Goal: Task Accomplishment & Management: Manage account settings

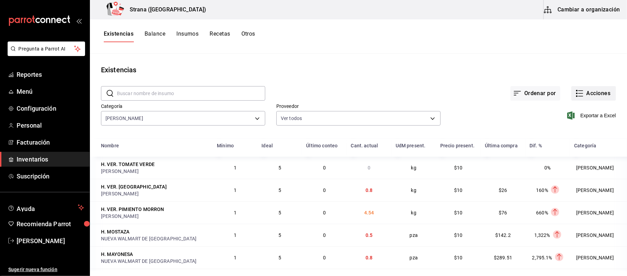
click at [591, 96] on button "Acciones" at bounding box center [594, 93] width 45 height 15
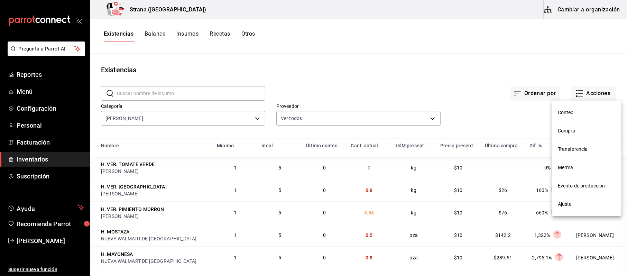
click at [570, 169] on span "Merma" at bounding box center [587, 167] width 58 height 7
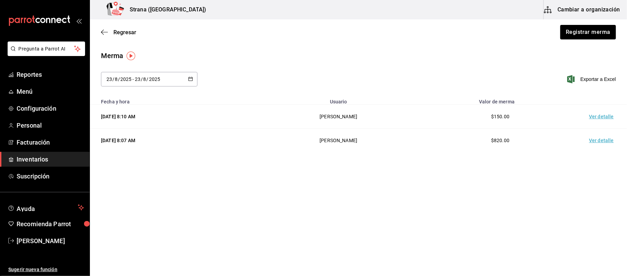
click at [579, 11] on button "Cambiar a organización" at bounding box center [583, 9] width 78 height 19
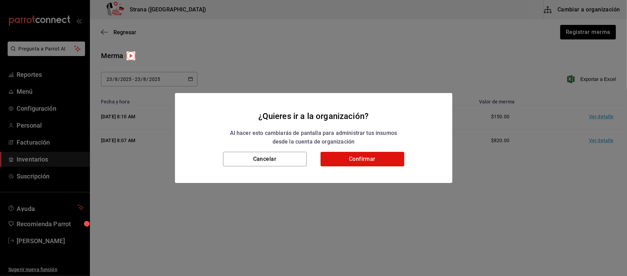
click at [582, 30] on div "¿Quieres ir a la organización? Al hacer esto cambiarás de pantalla para adminis…" at bounding box center [313, 138] width 627 height 276
click at [257, 165] on button "Cancelar" at bounding box center [265, 159] width 84 height 15
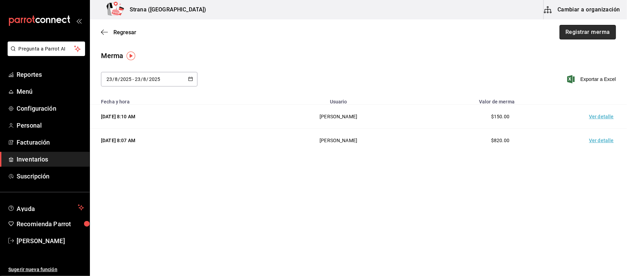
click at [605, 33] on button "Registrar merma" at bounding box center [588, 32] width 56 height 15
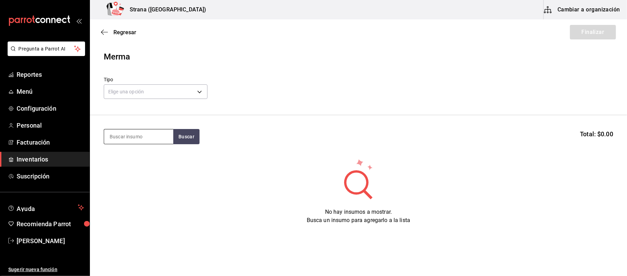
click at [152, 138] on input at bounding box center [138, 136] width 69 height 15
type input "pimien"
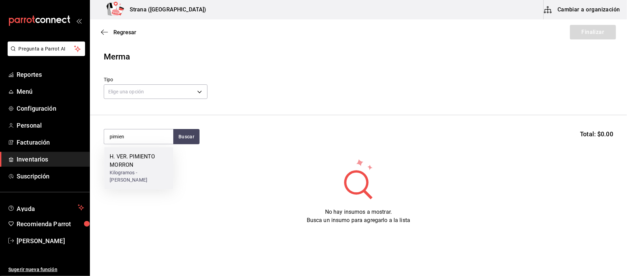
click at [145, 185] on div "H. VER. PIMIENTO MORRON Kilogramos - [PERSON_NAME]" at bounding box center [138, 168] width 69 height 42
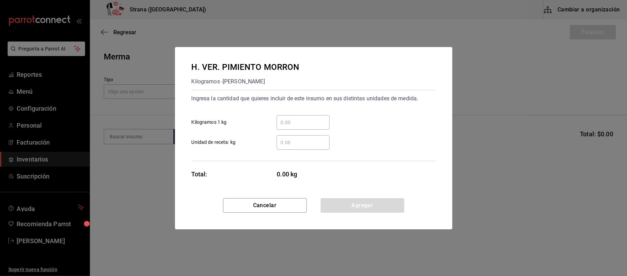
click at [306, 124] on input "​ Kilogramos 1 kg" at bounding box center [303, 122] width 53 height 8
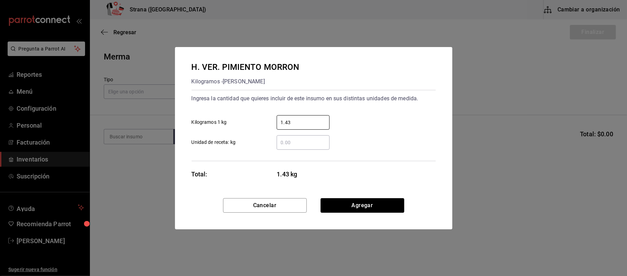
type input "1.43"
click button "Agregar" at bounding box center [363, 205] width 84 height 15
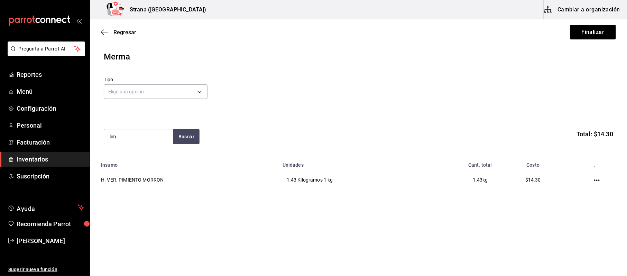
type input "lim"
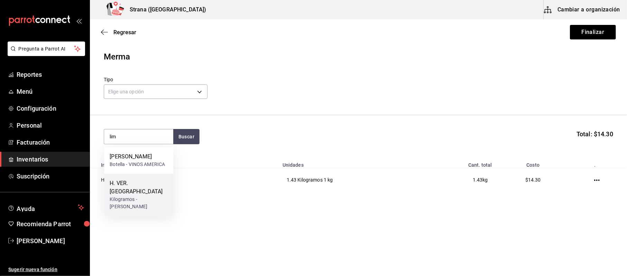
click at [140, 185] on div "H. VER. [GEOGRAPHIC_DATA]" at bounding box center [139, 187] width 58 height 17
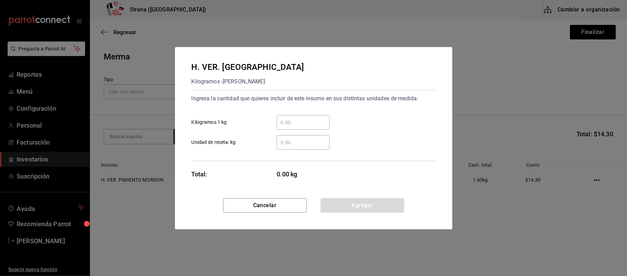
click at [325, 116] on div "​" at bounding box center [303, 122] width 53 height 15
click at [325, 118] on input "​ Kilogramos 1 kg" at bounding box center [303, 122] width 53 height 8
type input "."
type input "0.3"
click button "Agregar" at bounding box center [363, 205] width 84 height 15
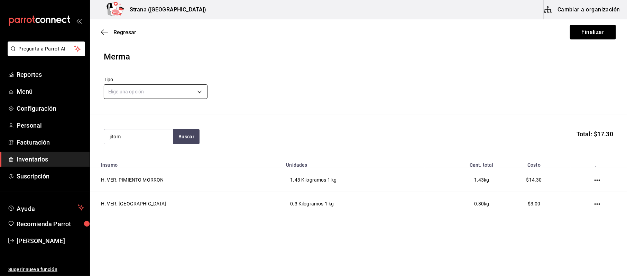
type input "jitom"
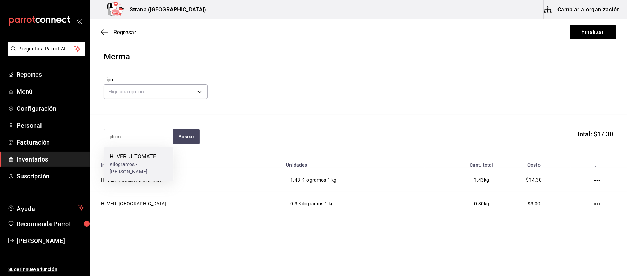
click at [125, 169] on div "Kilogramos - [PERSON_NAME]" at bounding box center [139, 168] width 58 height 15
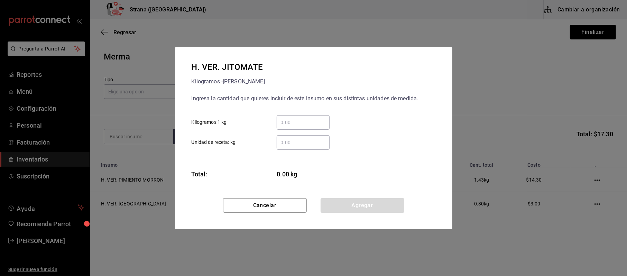
click at [278, 124] on input "​ Kilogramos 1 kg" at bounding box center [303, 122] width 53 height 8
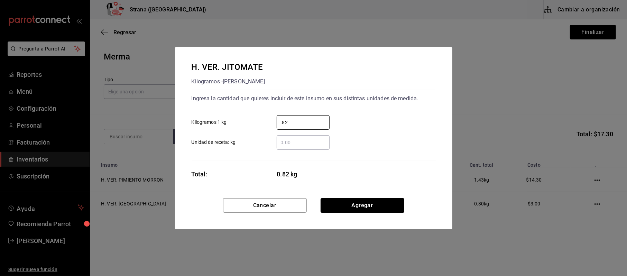
type input "0.82"
click at [377, 215] on div "Cancelar Agregar" at bounding box center [314, 213] width 278 height 31
click at [379, 203] on button "Agregar" at bounding box center [363, 205] width 84 height 15
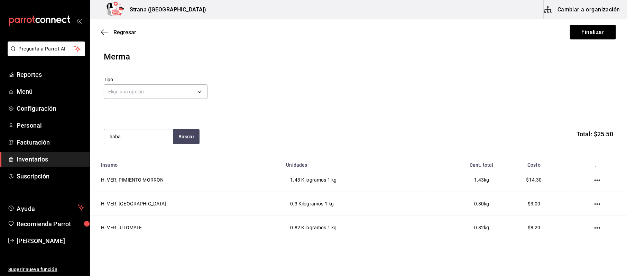
type input "haba"
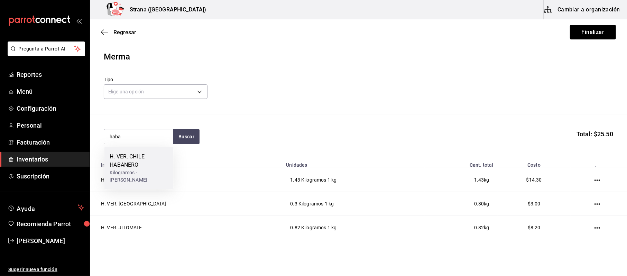
click at [104, 159] on div "H. VER. CHILE HABANERO Kilogramos - [PERSON_NAME]" at bounding box center [138, 168] width 69 height 42
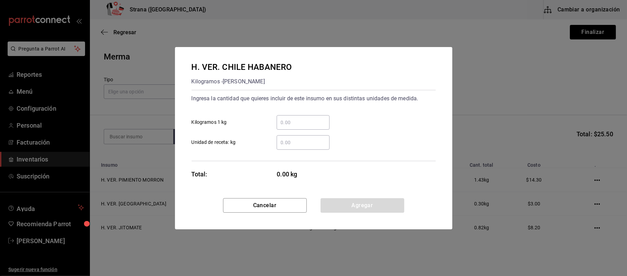
click at [289, 112] on div "​ Kilogramos 1 kg" at bounding box center [311, 120] width 250 height 20
click at [287, 123] on input "​ Kilogramos 1 kg" at bounding box center [303, 122] width 53 height 8
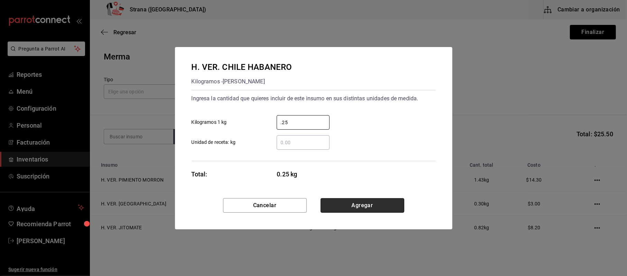
type input "0.25"
click at [336, 200] on button "Agregar" at bounding box center [363, 205] width 84 height 15
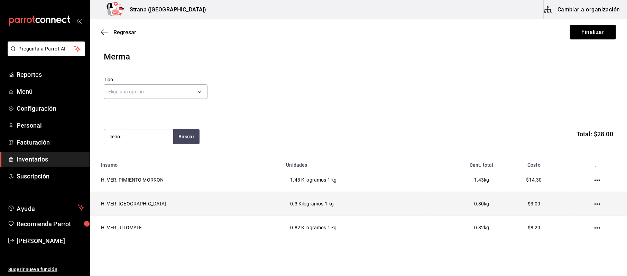
type input "cebol"
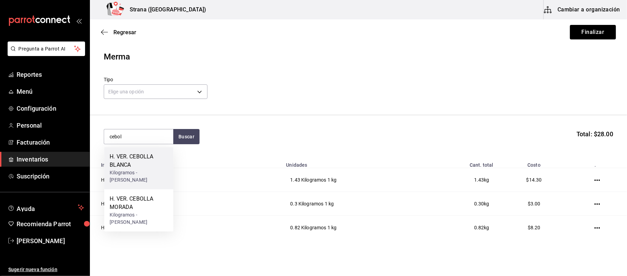
click at [125, 165] on div "H. VER. CEBOLLA BLANCA" at bounding box center [139, 161] width 58 height 17
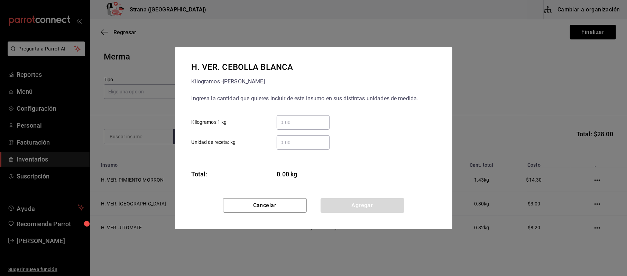
click at [310, 122] on input "​ Kilogramos 1 kg" at bounding box center [303, 122] width 53 height 8
type input "1"
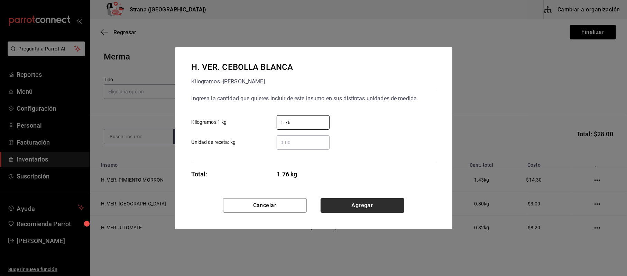
type input "1.76"
click at [356, 207] on button "Agregar" at bounding box center [363, 205] width 84 height 15
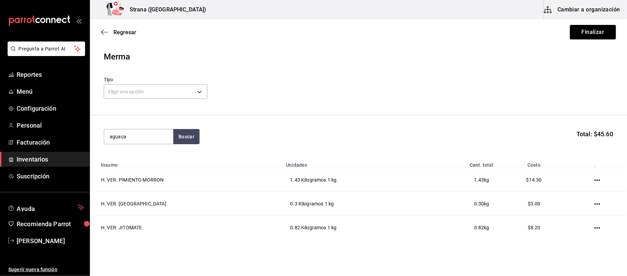
type input "aguaca"
click at [140, 154] on div "H. VER. AGUACATE" at bounding box center [139, 157] width 58 height 8
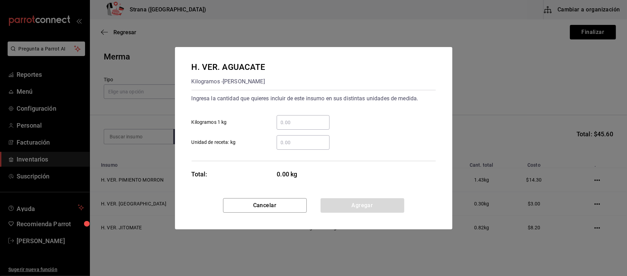
click at [310, 123] on input "​ Kilogramos 1 kg" at bounding box center [303, 122] width 53 height 8
type input "0.42"
click at [361, 203] on button "Agregar" at bounding box center [363, 205] width 84 height 15
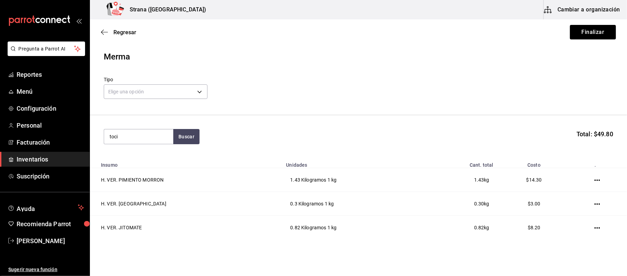
type input "toci"
click at [133, 137] on input "toci" at bounding box center [138, 136] width 69 height 15
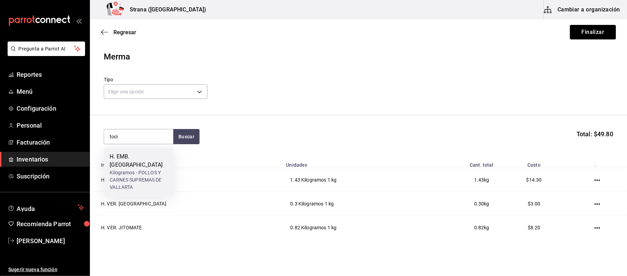
click at [142, 152] on div "H. EMB. TOCINO Kilogramos - POLLOS Y CARNES SUPREMAS DE VALLARTA" at bounding box center [138, 171] width 69 height 49
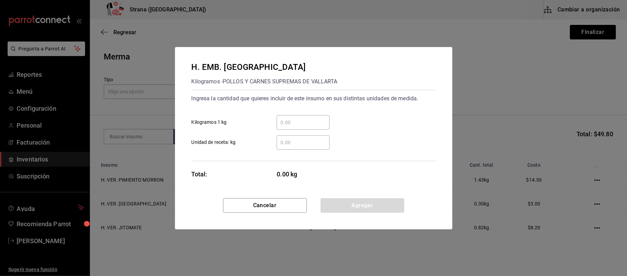
click at [301, 125] on input "​ Kilogramos 1 kg" at bounding box center [303, 122] width 53 height 8
type input "0.42"
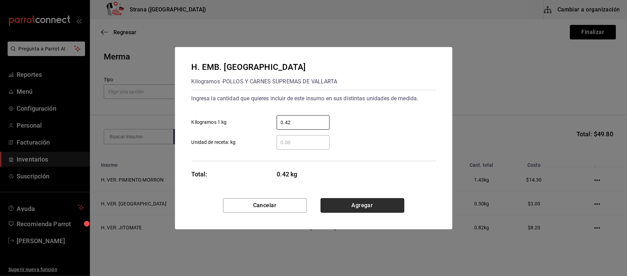
click at [351, 209] on button "Agregar" at bounding box center [363, 205] width 84 height 15
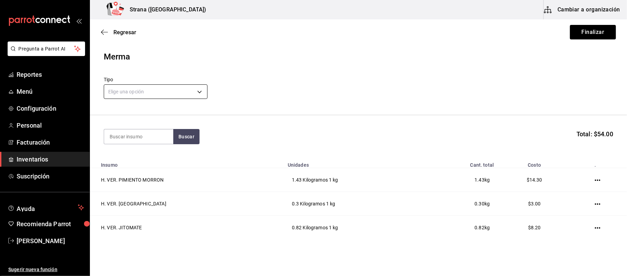
click at [152, 84] on body "Pregunta a Parrot AI Reportes Menú Configuración Personal Facturación Inventari…" at bounding box center [313, 118] width 627 height 237
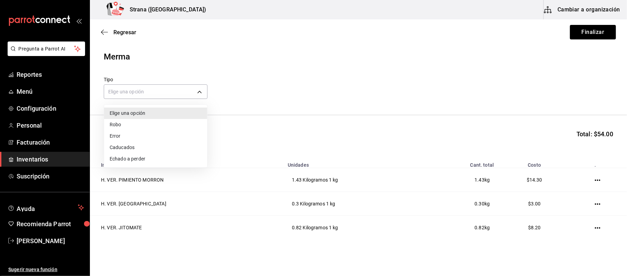
click at [153, 143] on li "Caducados" at bounding box center [155, 147] width 103 height 11
type input "EXPIRED"
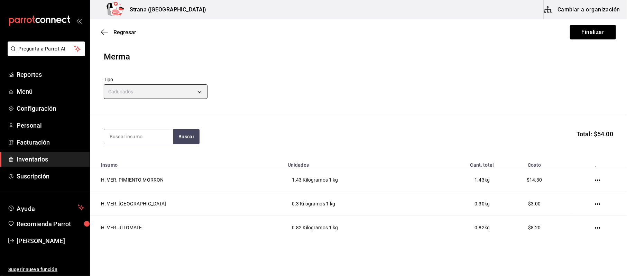
scroll to position [121, 0]
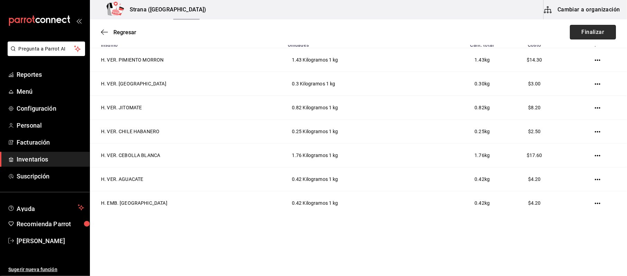
click at [576, 32] on button "Finalizar" at bounding box center [593, 32] width 46 height 15
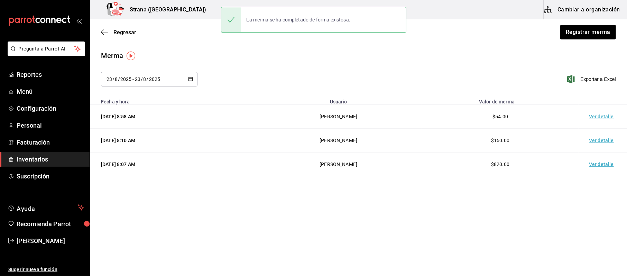
click at [598, 114] on td "Ver detalle" at bounding box center [603, 117] width 48 height 24
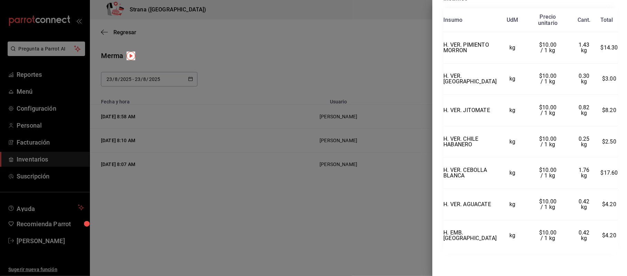
scroll to position [176, 0]
click at [302, 79] on div at bounding box center [313, 138] width 627 height 276
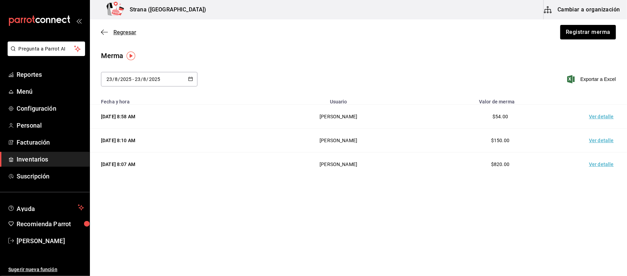
click at [127, 35] on span "Regresar" at bounding box center [125, 32] width 23 height 7
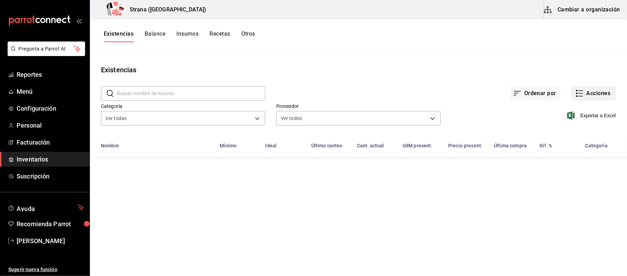
click at [601, 94] on button "Acciones" at bounding box center [594, 93] width 45 height 15
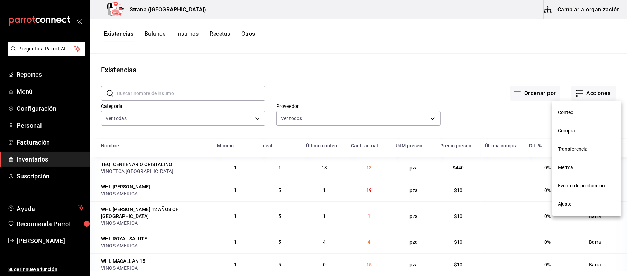
click at [579, 127] on span "Compra" at bounding box center [587, 130] width 58 height 7
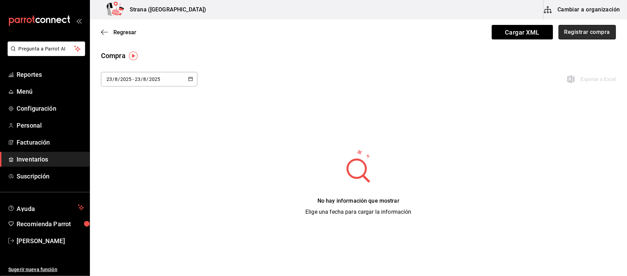
click at [586, 25] on button "Registrar compra" at bounding box center [587, 32] width 57 height 15
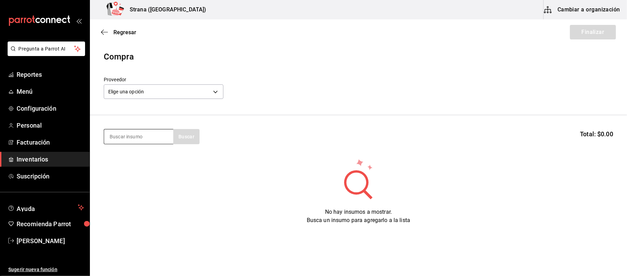
click at [159, 135] on input at bounding box center [138, 136] width 69 height 15
type input "ques"
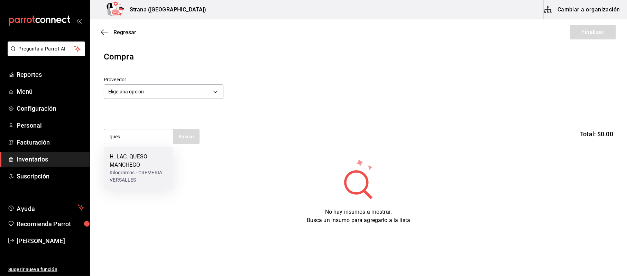
click at [136, 173] on div "Kilogramos - CREMERIA VERSALLES" at bounding box center [139, 176] width 58 height 15
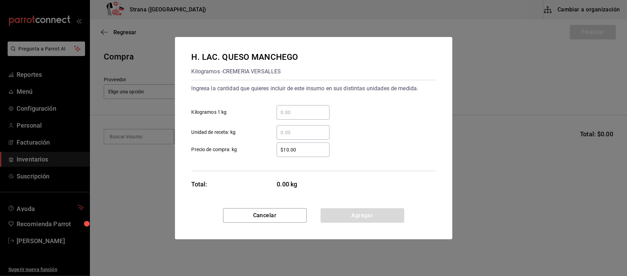
click at [311, 117] on div "​" at bounding box center [303, 112] width 53 height 15
click at [311, 117] on input "​ Kilogramos 1 kg" at bounding box center [303, 112] width 53 height 8
click at [311, 117] on div "​" at bounding box center [303, 112] width 53 height 15
click at [311, 117] on input "​ Kilogramos 1 kg" at bounding box center [303, 112] width 53 height 8
type input "0.68"
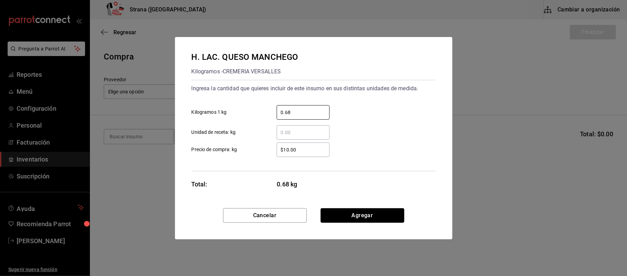
click at [393, 215] on button "Agregar" at bounding box center [363, 215] width 84 height 15
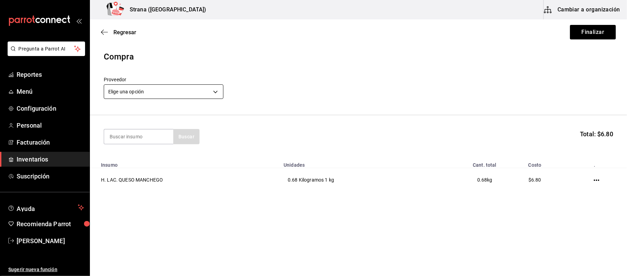
click at [108, 99] on body "Pregunta a Parrot AI Reportes Menú Configuración Personal Facturación Inventari…" at bounding box center [313, 118] width 627 height 237
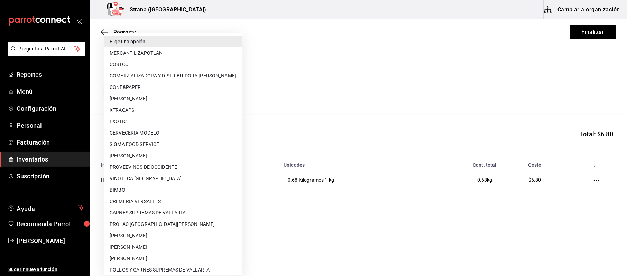
click at [123, 93] on li "[PERSON_NAME]" at bounding box center [173, 98] width 138 height 11
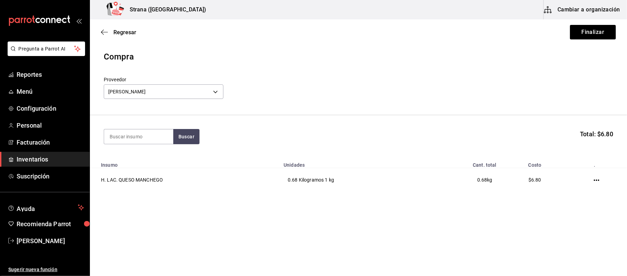
click at [197, 99] on div "[PERSON_NAME] 8beb68a1-cb8f-4e10-857d-8f3078aa1282" at bounding box center [164, 91] width 120 height 18
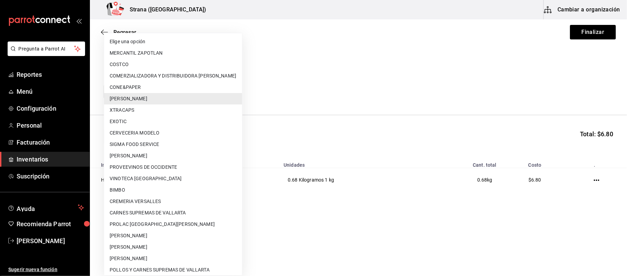
click at [190, 90] on body "Pregunta a Parrot AI Reportes Menú Configuración Personal Facturación Inventari…" at bounding box center [313, 118] width 627 height 237
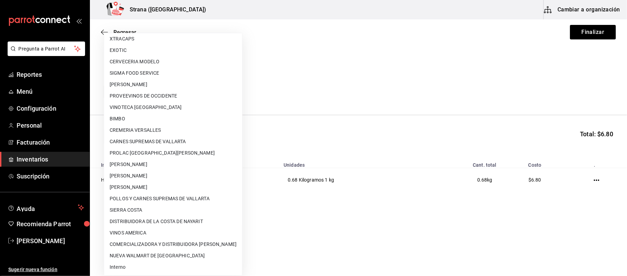
click at [156, 262] on li "Interno" at bounding box center [173, 267] width 138 height 11
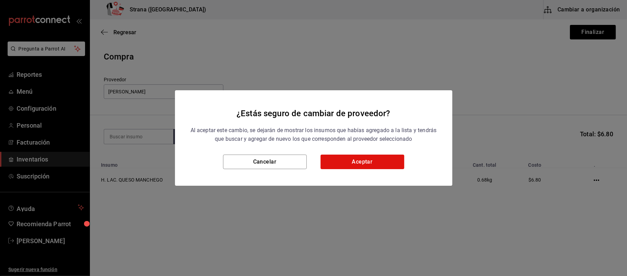
click at [355, 169] on div "Cancelar Aceptar" at bounding box center [314, 170] width 278 height 31
click at [355, 166] on button "Aceptar" at bounding box center [363, 162] width 84 height 15
type input "8f59523e-768f-4f75-81e2-699d8d2926c5"
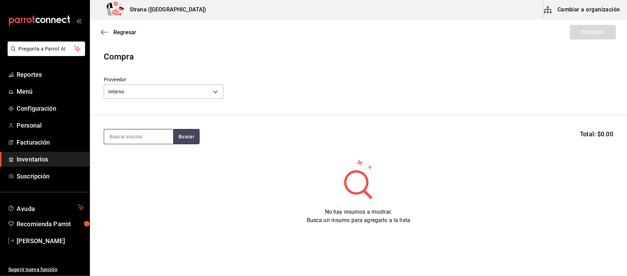
drag, startPoint x: 179, startPoint y: 140, endPoint x: 162, endPoint y: 133, distance: 18.2
click at [171, 136] on div "Buscar" at bounding box center [152, 136] width 96 height 15
click at [158, 133] on input at bounding box center [138, 136] width 69 height 15
drag, startPoint x: 107, startPoint y: 136, endPoint x: 36, endPoint y: 137, distance: 70.6
click at [36, 137] on div "Pregunta a Parrot AI Reportes Menú Configuración Personal Facturación Inventari…" at bounding box center [313, 118] width 627 height 237
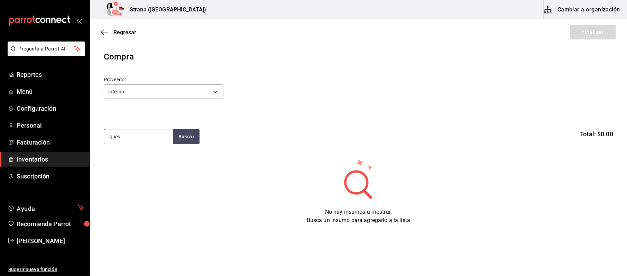
click at [142, 136] on input "ques" at bounding box center [138, 136] width 69 height 15
drag, startPoint x: 124, startPoint y: 140, endPoint x: 84, endPoint y: 130, distance: 41.2
click at [86, 132] on div "Pregunta a Parrot AI Reportes Menú Configuración Personal Facturación Inventari…" at bounding box center [313, 118] width 627 height 237
click at [187, 93] on body "Pregunta a Parrot AI Reportes Menú Configuración Personal Facturación Inventari…" at bounding box center [313, 118] width 627 height 237
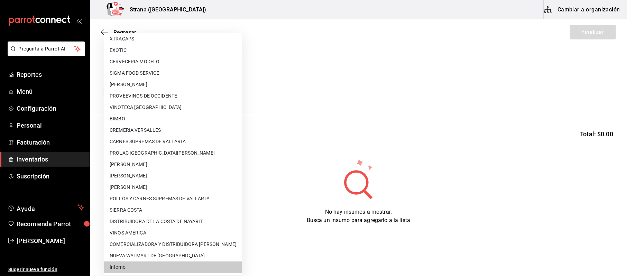
scroll to position [0, 0]
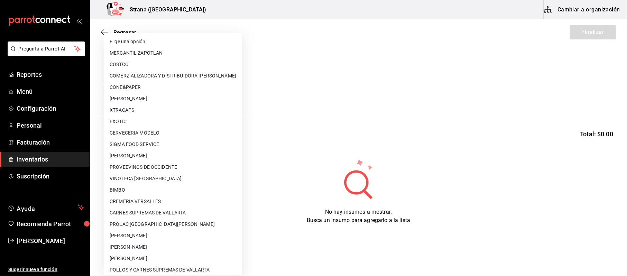
click at [125, 43] on li "Elige una opción" at bounding box center [173, 41] width 138 height 11
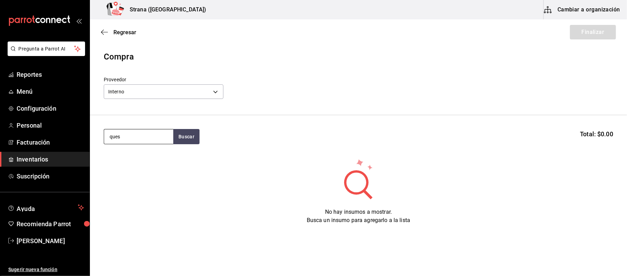
click at [134, 136] on input "ques" at bounding box center [138, 136] width 69 height 15
type input "ques"
drag, startPoint x: 156, startPoint y: 136, endPoint x: 48, endPoint y: 147, distance: 108.5
click at [48, 147] on div "Pregunta a Parrot AI Reportes Menú Configuración Personal Facturación Inventari…" at bounding box center [313, 118] width 627 height 237
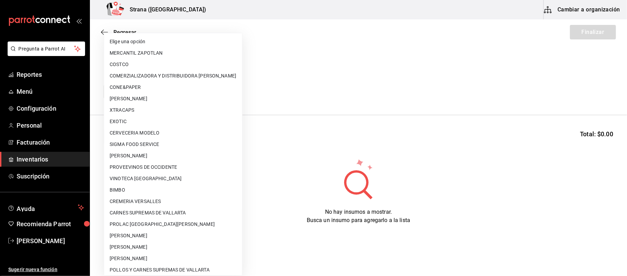
click at [118, 88] on body "Pregunta a Parrot AI Reportes Menú Configuración Personal Facturación Inventari…" at bounding box center [313, 118] width 627 height 237
click at [128, 42] on li "Elige una opción" at bounding box center [173, 41] width 138 height 11
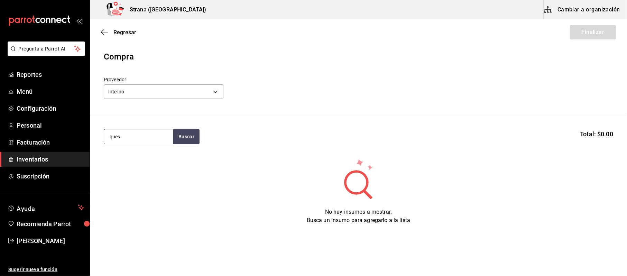
click at [130, 134] on input "ques" at bounding box center [138, 136] width 69 height 15
click at [134, 91] on body "Pregunta a Parrot AI Reportes Menú Configuración Personal Facturación Inventari…" at bounding box center [313, 118] width 627 height 237
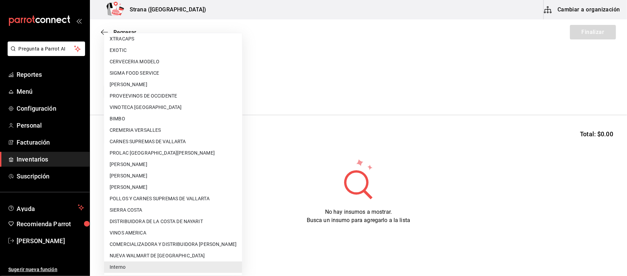
scroll to position [25, 0]
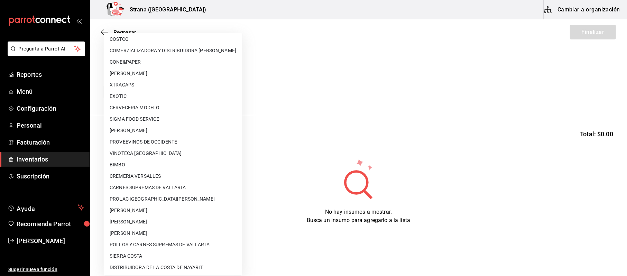
click at [100, 31] on div at bounding box center [313, 138] width 627 height 276
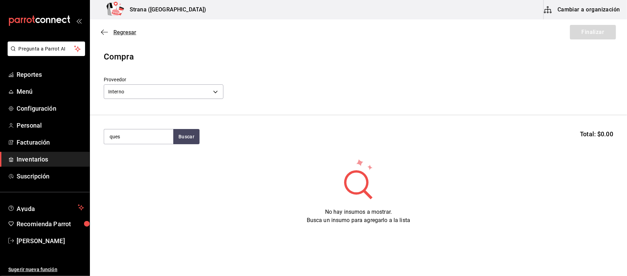
click at [109, 32] on span "Regresar" at bounding box center [118, 32] width 35 height 7
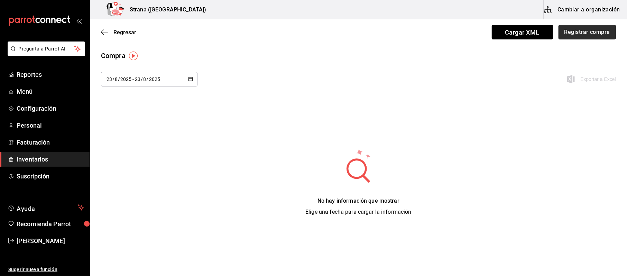
click at [586, 25] on button "Registrar compra" at bounding box center [587, 32] width 57 height 15
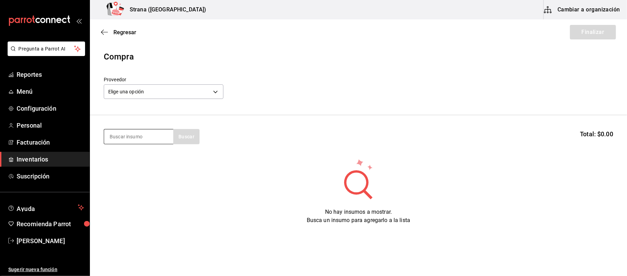
click at [139, 140] on input at bounding box center [138, 136] width 69 height 15
type input "ques"
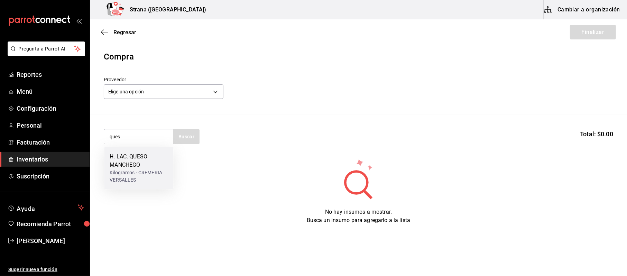
click at [127, 161] on div "H. LAC. QUESO MANCHEGO" at bounding box center [139, 161] width 58 height 17
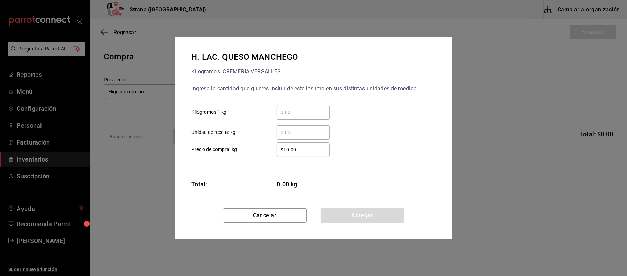
click at [303, 117] on div "​" at bounding box center [303, 112] width 53 height 15
click at [303, 117] on input "​ Kilogramos 1 kg" at bounding box center [303, 112] width 53 height 8
type input "0.68"
click at [370, 210] on button "Agregar" at bounding box center [363, 215] width 84 height 15
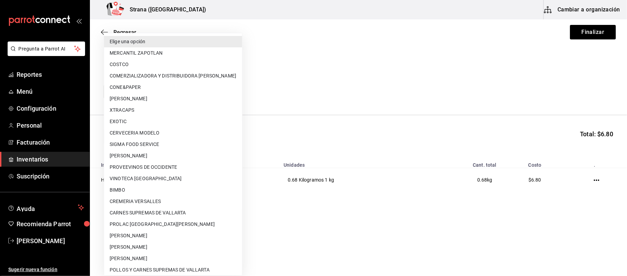
click at [136, 86] on body "Pregunta a Parrot AI Reportes Menú Configuración Personal Facturación Inventari…" at bounding box center [313, 118] width 627 height 237
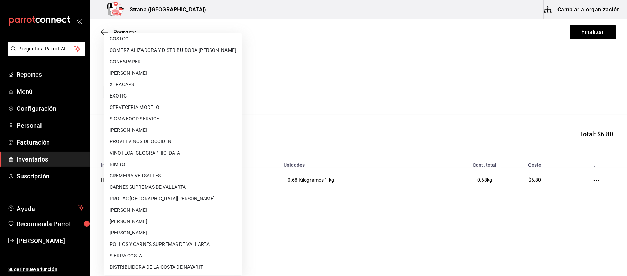
scroll to position [71, 0]
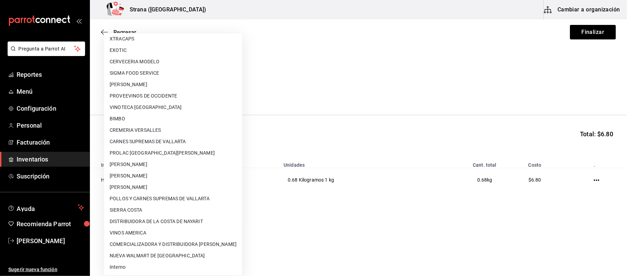
click at [119, 266] on li "Interno" at bounding box center [173, 267] width 138 height 11
type input "8f59523e-768f-4f75-81e2-699d8d2926c5"
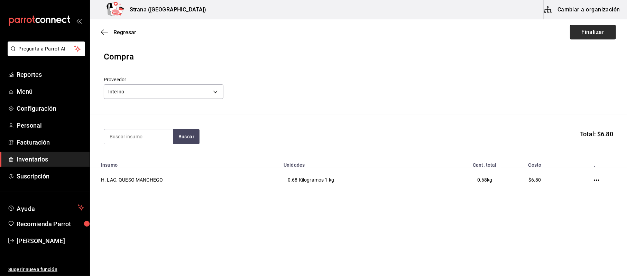
click at [601, 34] on button "Finalizar" at bounding box center [593, 32] width 46 height 15
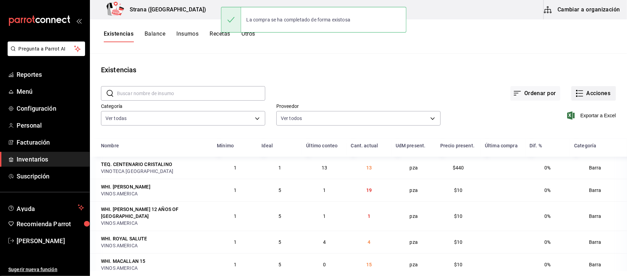
click at [598, 99] on button "Acciones" at bounding box center [594, 93] width 45 height 15
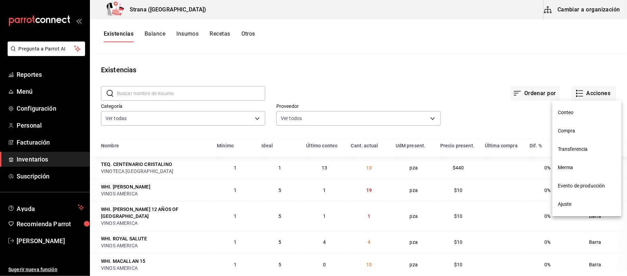
click at [575, 130] on span "Compra" at bounding box center [587, 130] width 58 height 7
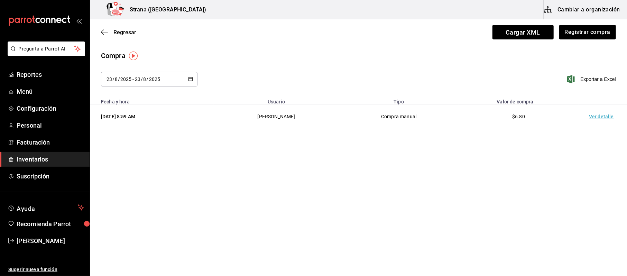
click at [577, 123] on td "$6.80" at bounding box center [519, 117] width 120 height 24
click at [588, 120] on td "Ver detalle" at bounding box center [603, 117] width 48 height 24
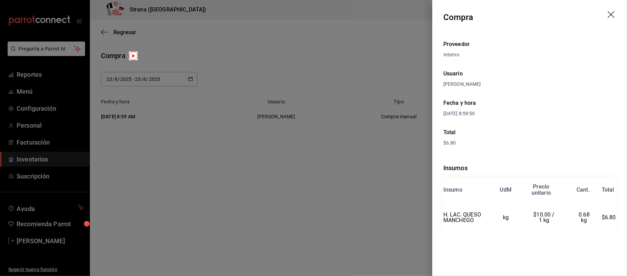
click at [154, 154] on div at bounding box center [313, 138] width 627 height 276
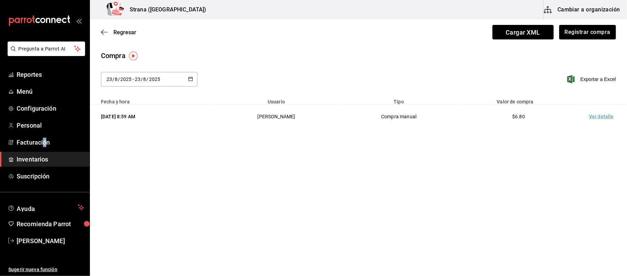
click at [44, 150] on ul "Reportes Menú Configuración Personal Facturación Inventarios Suscripción" at bounding box center [45, 125] width 90 height 117
drag, startPoint x: 38, startPoint y: 158, endPoint x: 71, endPoint y: 159, distance: 33.2
click at [37, 159] on span "Inventarios" at bounding box center [50, 159] width 67 height 9
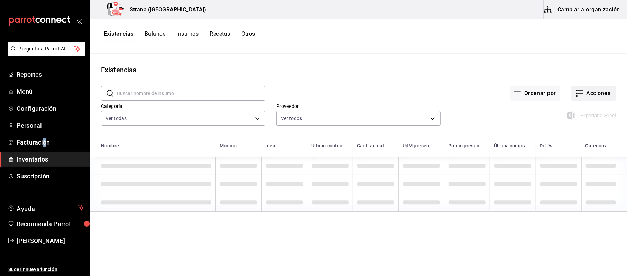
click at [601, 97] on button "Acciones" at bounding box center [594, 93] width 45 height 15
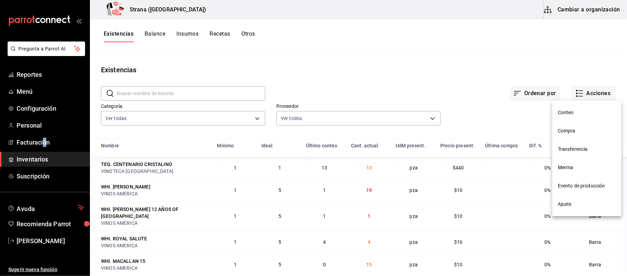
click at [574, 129] on span "Compra" at bounding box center [587, 130] width 58 height 7
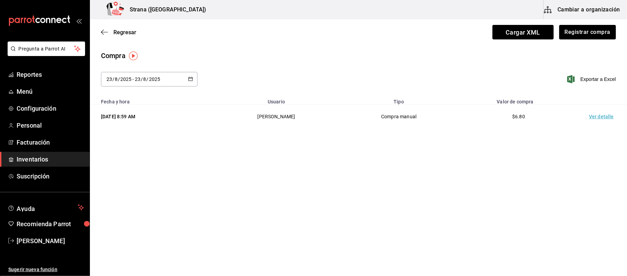
click at [117, 27] on div "Regresar Cargar XML Registrar compra" at bounding box center [358, 32] width 537 height 26
click at [119, 33] on span "Regresar" at bounding box center [125, 32] width 23 height 7
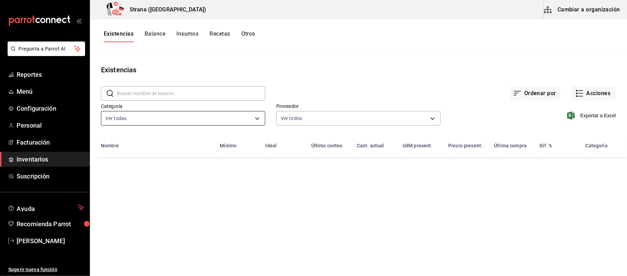
click at [169, 121] on body "Pregunta a Parrot AI Reportes Menú Configuración Personal Facturación Inventari…" at bounding box center [313, 135] width 627 height 271
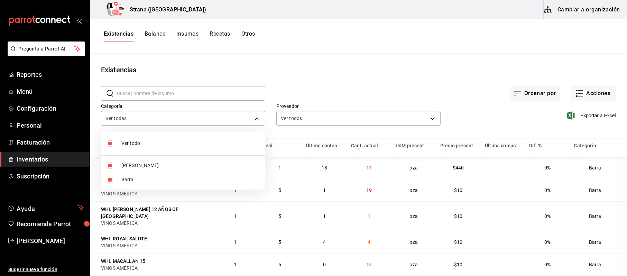
click at [125, 172] on li "[PERSON_NAME]" at bounding box center [183, 165] width 164 height 14
type input "22ec9f2c-e042-44ea-8d53-bf0e1d8c11ed"
checkbox input "false"
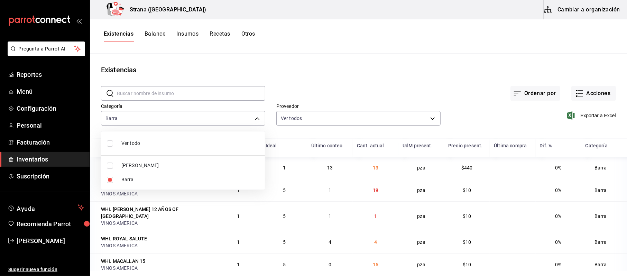
click at [148, 169] on span "[PERSON_NAME]" at bounding box center [190, 165] width 138 height 7
type input "22ec9f2c-e042-44ea-8d53-bf0e1d8c11ed,b11263f3-316c-490f-b5ca-428fcbb9defe"
checkbox input "true"
click at [114, 179] on label at bounding box center [111, 180] width 9 height 6
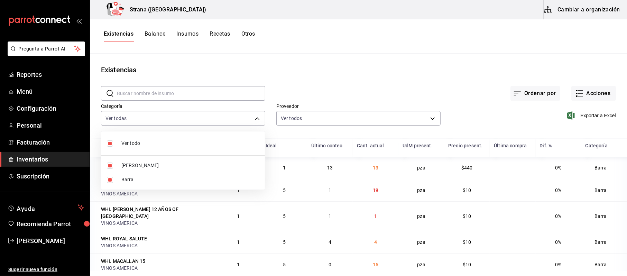
click at [113, 179] on input "checkbox" at bounding box center [110, 180] width 6 height 6
checkbox input "true"
type input "b11263f3-316c-490f-b5ca-428fcbb9defe,22ec9f2c-e042-44ea-8d53-bf0e1d8c11ed"
checkbox input "true"
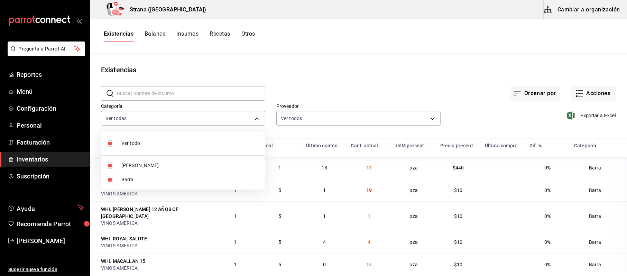
click at [130, 179] on span "Barra" at bounding box center [190, 179] width 138 height 7
type input "b11263f3-316c-490f-b5ca-428fcbb9defe"
checkbox input "false"
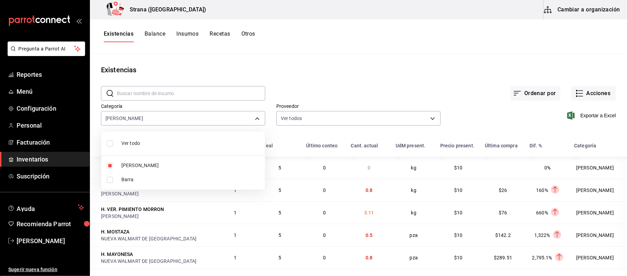
click at [391, 57] on div at bounding box center [313, 138] width 627 height 276
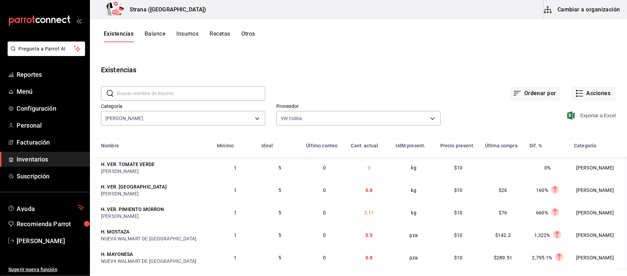
click at [590, 119] on span "Exportar a Excel" at bounding box center [592, 115] width 47 height 8
click at [608, 100] on button "Acciones" at bounding box center [594, 93] width 45 height 15
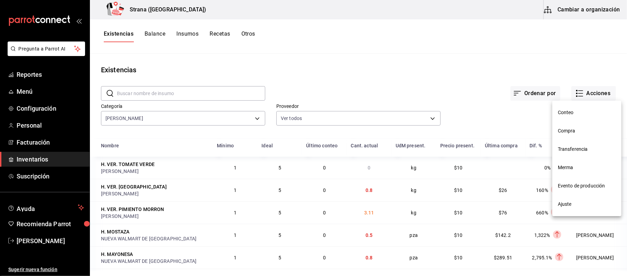
click at [587, 131] on span "Compra" at bounding box center [587, 130] width 58 height 7
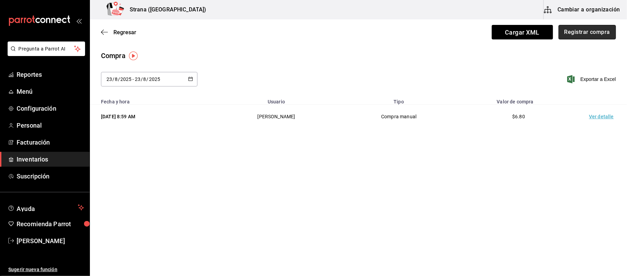
click at [597, 35] on button "Registrar compra" at bounding box center [587, 32] width 57 height 15
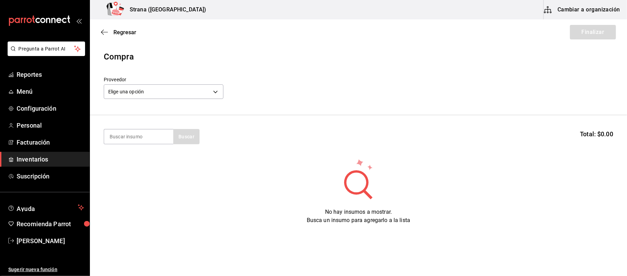
click at [154, 148] on section "Buscar Total: $0.00" at bounding box center [358, 136] width 537 height 43
click at [146, 140] on input at bounding box center [138, 136] width 69 height 15
type input "arrac"
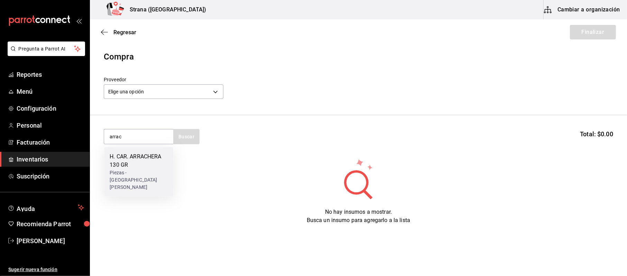
click at [143, 157] on div "H. CAR. ARRACHERA 130 GR" at bounding box center [139, 161] width 58 height 17
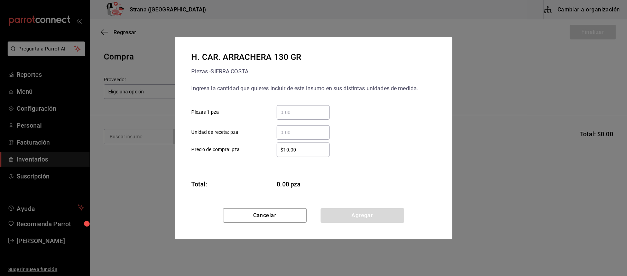
click at [304, 116] on input "​ Piezas 1 pza" at bounding box center [303, 112] width 53 height 8
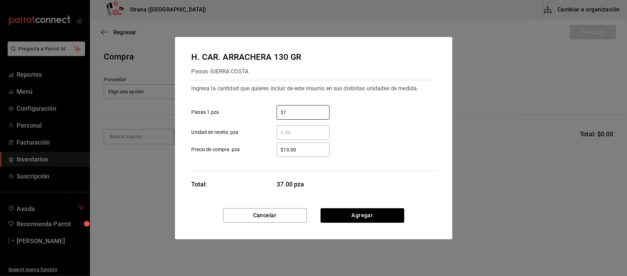
type input "37"
type input "$18.2"
click at [349, 216] on button "Agregar" at bounding box center [363, 215] width 84 height 15
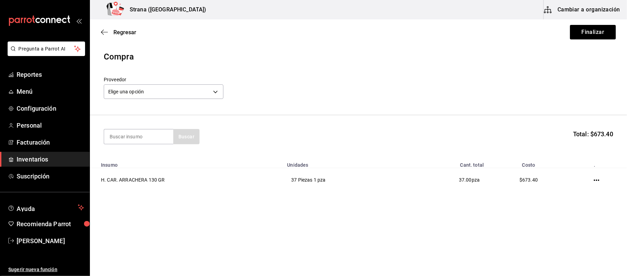
click at [171, 80] on label "Proveedor" at bounding box center [164, 80] width 120 height 5
click at [168, 86] on body "Pregunta a Parrot AI Reportes Menú Configuración Personal Facturación Inventari…" at bounding box center [313, 118] width 627 height 237
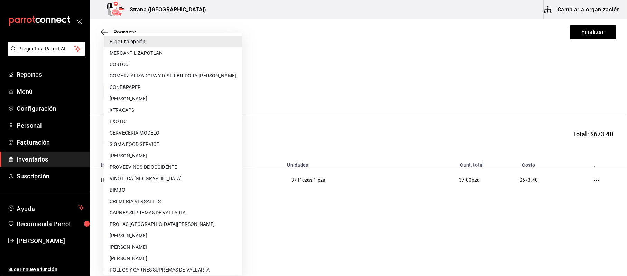
scroll to position [71, 0]
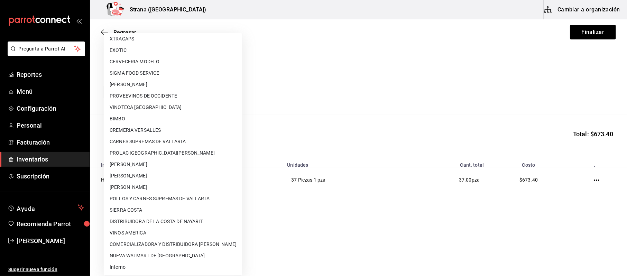
click at [145, 207] on li "SIERRA COSTA" at bounding box center [173, 210] width 138 height 11
type input "c278df07-a1c3-4e15-9b5c-f14d507d7b3a"
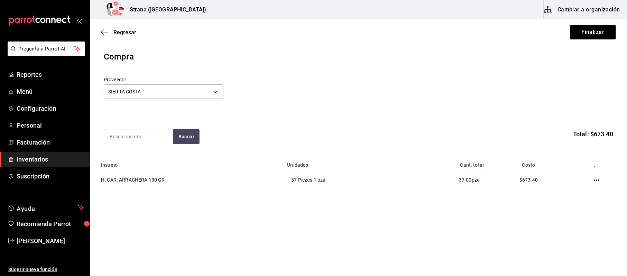
click at [146, 83] on div "SIERRA [PERSON_NAME] c278df07-a1c3-4e15-9b5c-f14d507d7b3a" at bounding box center [164, 91] width 120 height 18
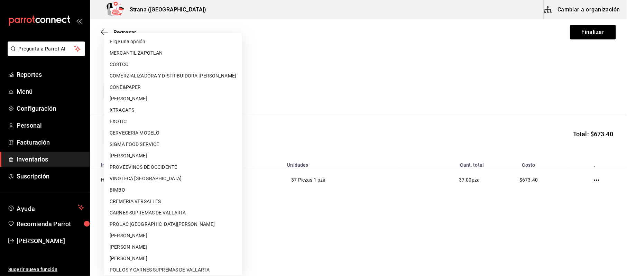
click at [145, 90] on body "Pregunta a Parrot AI Reportes Menú Configuración Personal Facturación Inventari…" at bounding box center [313, 118] width 627 height 237
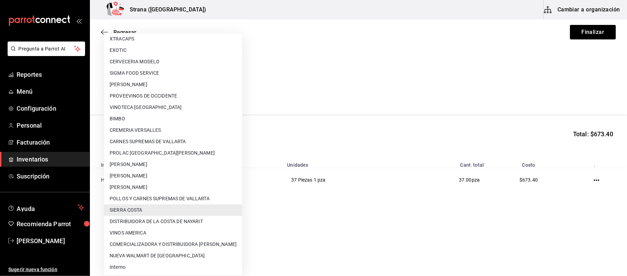
click at [137, 210] on li "SIERRA COSTA" at bounding box center [173, 210] width 138 height 11
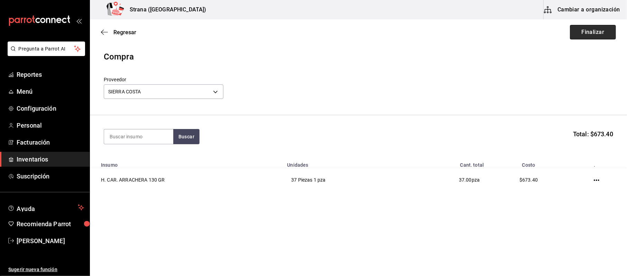
click at [598, 30] on button "Finalizar" at bounding box center [593, 32] width 46 height 15
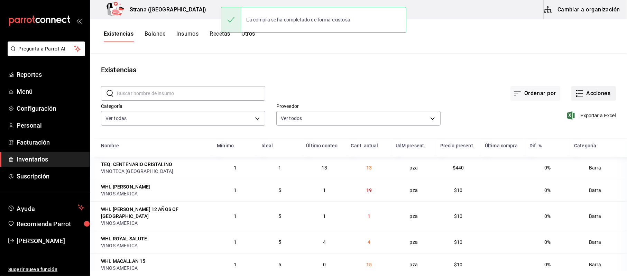
click at [593, 100] on button "Acciones" at bounding box center [594, 93] width 45 height 15
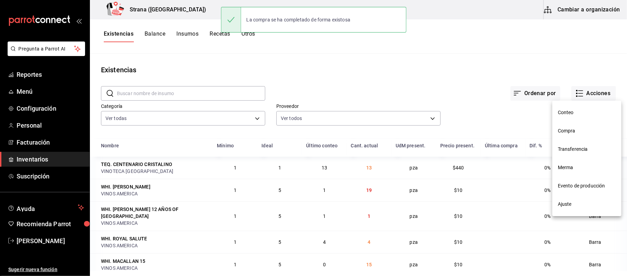
click at [579, 129] on span "Compra" at bounding box center [587, 130] width 58 height 7
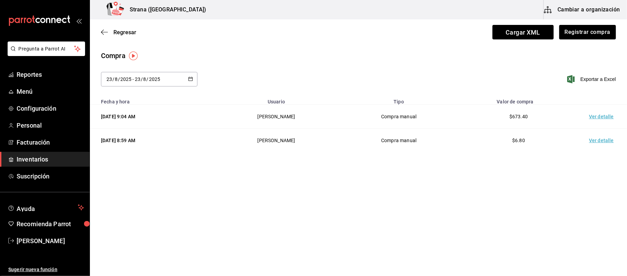
click at [593, 114] on td "Ver detalle" at bounding box center [603, 117] width 48 height 24
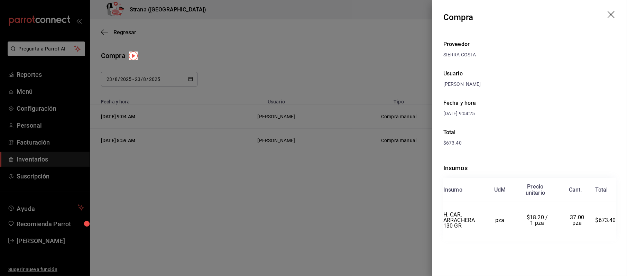
click at [369, 164] on div at bounding box center [313, 138] width 627 height 276
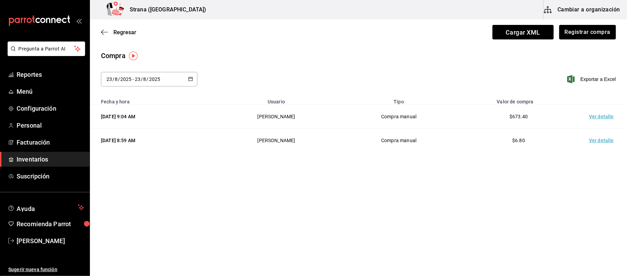
click at [53, 164] on span "Inventarios" at bounding box center [50, 159] width 67 height 9
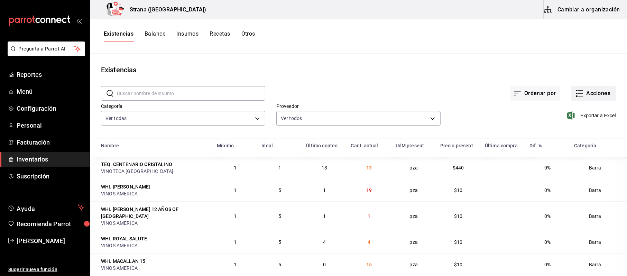
click at [593, 97] on button "Acciones" at bounding box center [594, 93] width 45 height 15
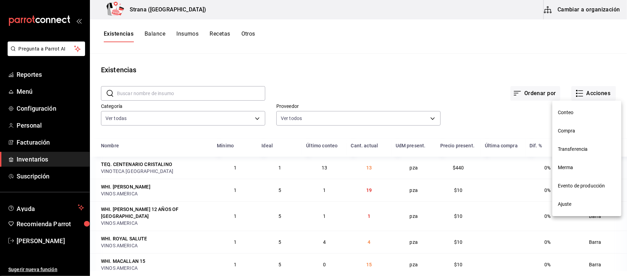
click at [453, 82] on div at bounding box center [313, 138] width 627 height 276
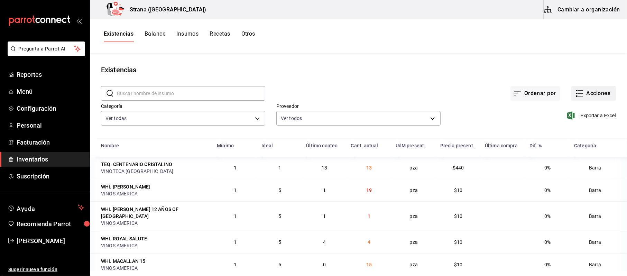
click at [597, 96] on button "Acciones" at bounding box center [594, 93] width 45 height 15
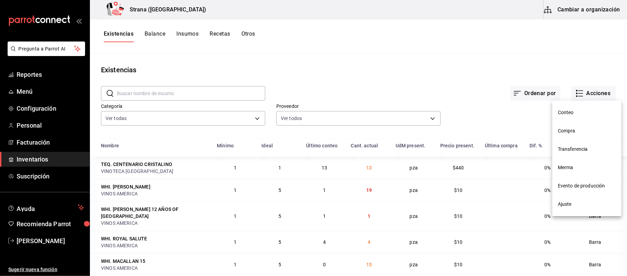
click at [580, 132] on span "Compra" at bounding box center [587, 130] width 58 height 7
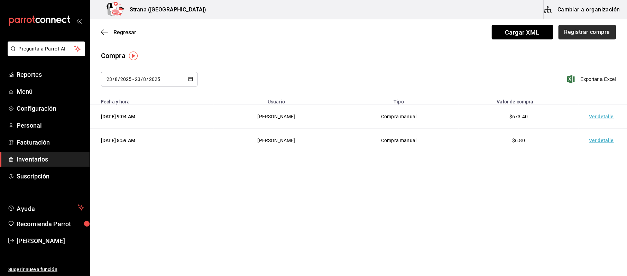
click at [604, 32] on button "Registrar compra" at bounding box center [587, 32] width 57 height 15
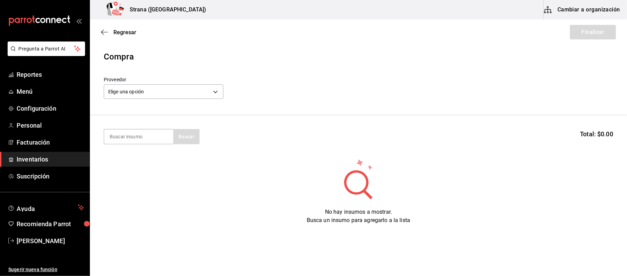
click at [136, 147] on section "Buscar Total: $0.00" at bounding box center [358, 136] width 537 height 43
click at [136, 143] on input at bounding box center [138, 136] width 69 height 15
type input "molida"
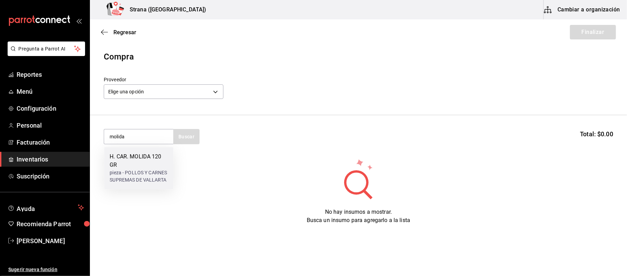
click at [136, 153] on div "H. CAR. MOLIDA 120 GR" at bounding box center [139, 161] width 58 height 17
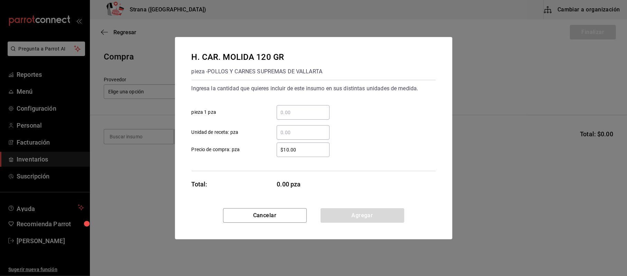
click at [293, 109] on input "​ pieza 1 pza" at bounding box center [303, 112] width 53 height 8
type input "16"
drag, startPoint x: 305, startPoint y: 150, endPoint x: 229, endPoint y: 146, distance: 76.6
click at [229, 146] on label "$10.00 ​ Precio de compra: pza" at bounding box center [261, 150] width 138 height 15
type input "$17.47"
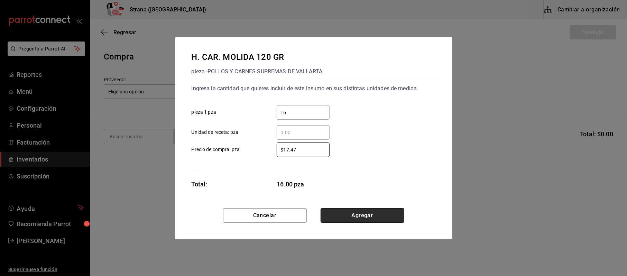
click at [378, 222] on button "Agregar" at bounding box center [363, 215] width 84 height 15
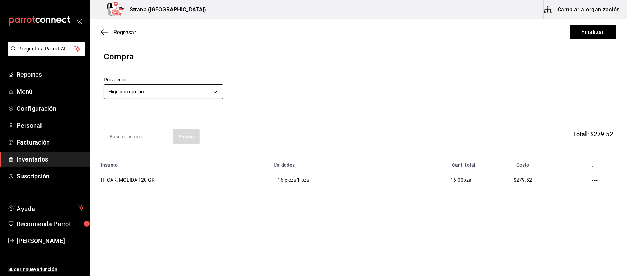
click at [107, 94] on body "Pregunta a Parrot AI Reportes Menú Configuración Personal Facturación Inventari…" at bounding box center [313, 118] width 627 height 237
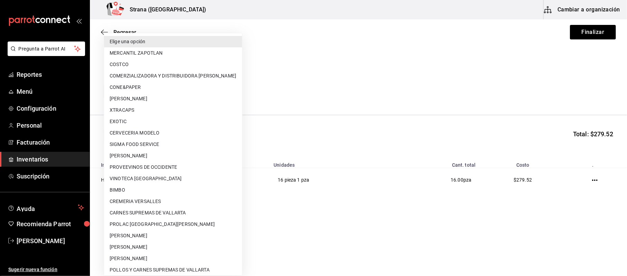
scroll to position [71, 0]
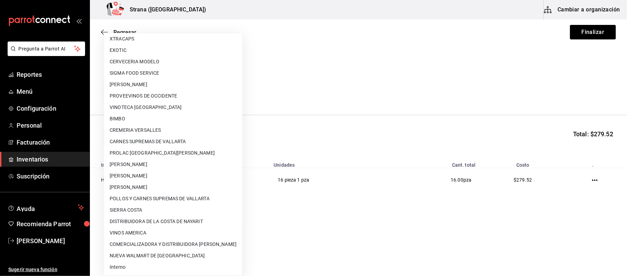
click at [141, 199] on li "POLLOS Y CARNES SUPREMAS DE VALLARTA" at bounding box center [173, 198] width 138 height 11
type input "04e45765-e004-44a6-bf92-5301eaac514c"
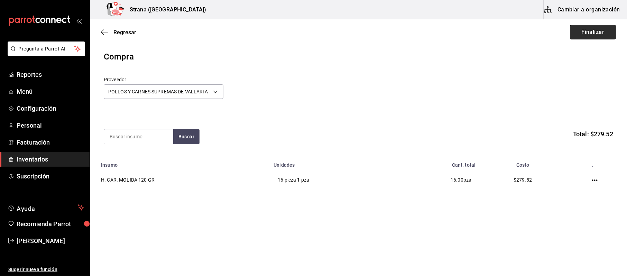
click at [582, 33] on button "Finalizar" at bounding box center [593, 32] width 46 height 15
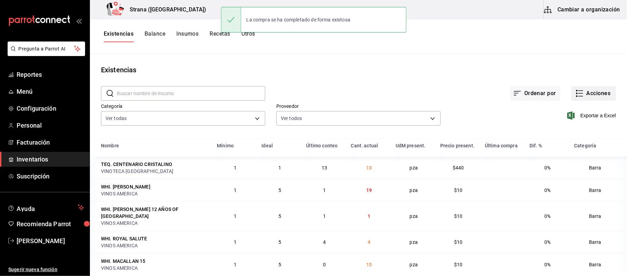
click at [585, 99] on button "Acciones" at bounding box center [594, 93] width 45 height 15
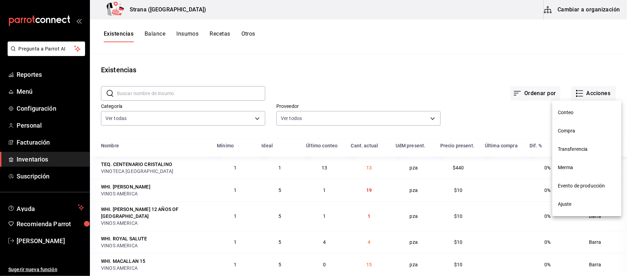
click at [577, 130] on span "Compra" at bounding box center [587, 130] width 58 height 7
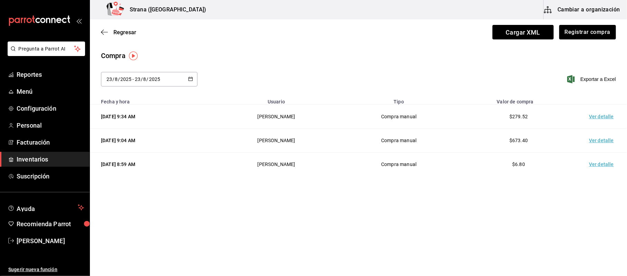
click at [596, 122] on td "Ver detalle" at bounding box center [603, 117] width 48 height 24
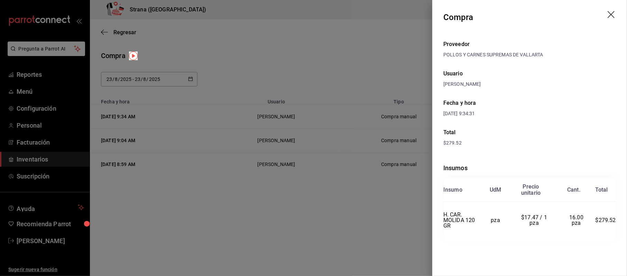
drag, startPoint x: 189, startPoint y: 45, endPoint x: 114, endPoint y: 92, distance: 88.3
click at [189, 45] on div at bounding box center [313, 138] width 627 height 276
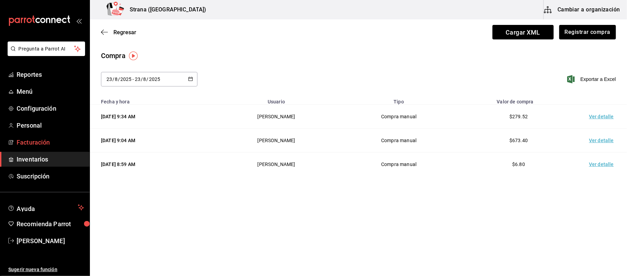
drag, startPoint x: 43, startPoint y: 157, endPoint x: 70, endPoint y: 146, distance: 29.2
click at [43, 157] on span "Inventarios" at bounding box center [50, 159] width 67 height 9
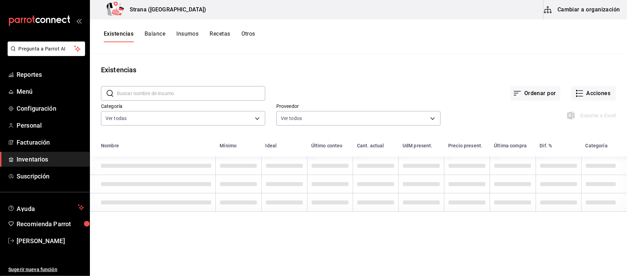
click at [627, 110] on div "​ ​ Ordenar por Acciones Categoría Ver todas b11263f3-316c-490f-b5ca-428fcbb9de…" at bounding box center [358, 107] width 537 height 64
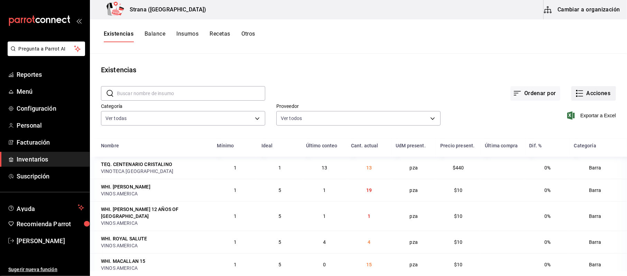
click at [600, 96] on button "Acciones" at bounding box center [594, 93] width 45 height 15
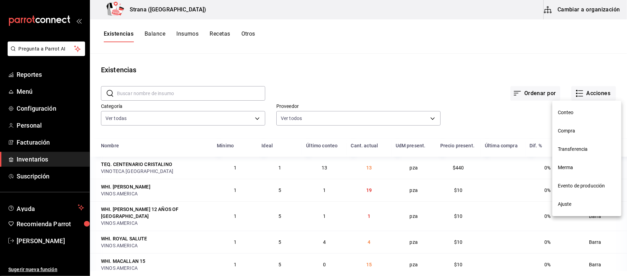
click at [567, 129] on span "Compra" at bounding box center [587, 130] width 58 height 7
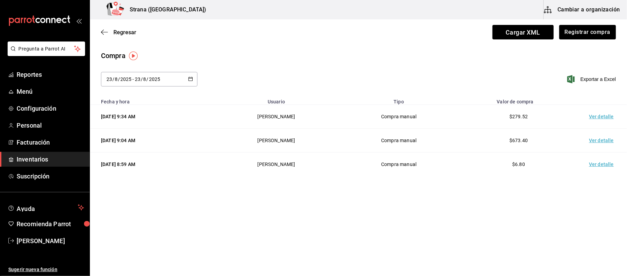
click at [39, 164] on link "Inventarios" at bounding box center [45, 159] width 90 height 15
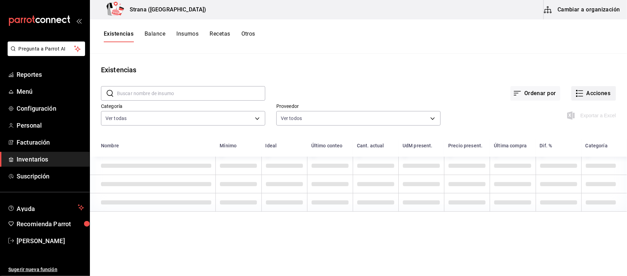
click at [594, 87] on button "Acciones" at bounding box center [594, 93] width 45 height 15
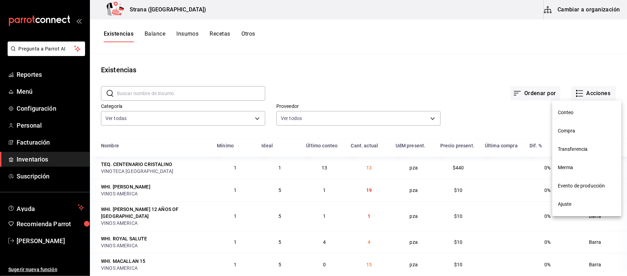
click at [154, 42] on div at bounding box center [313, 138] width 627 height 276
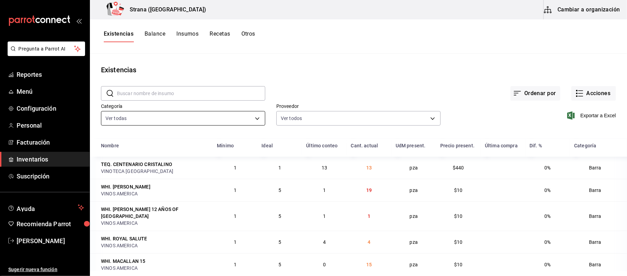
click at [194, 112] on body "Pregunta a Parrot AI Reportes Menú Configuración Personal Facturación Inventari…" at bounding box center [313, 135] width 627 height 271
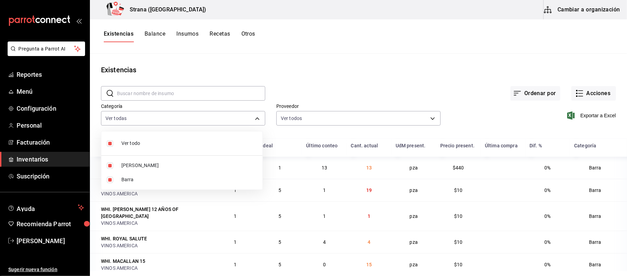
click at [125, 181] on span "Barra" at bounding box center [189, 179] width 136 height 7
type input "b11263f3-316c-490f-b5ca-428fcbb9defe"
checkbox input "false"
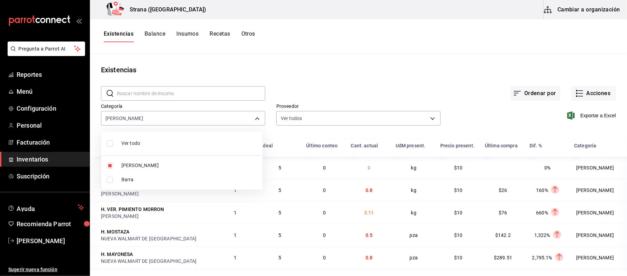
click at [590, 114] on div at bounding box center [313, 138] width 627 height 276
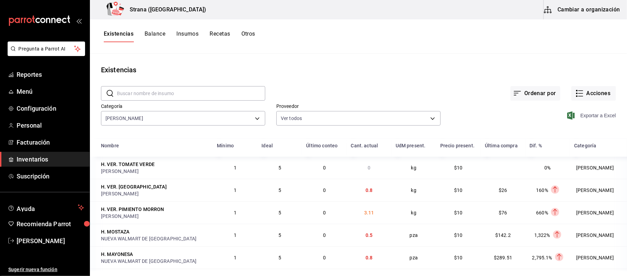
click at [590, 114] on span "Exportar a Excel" at bounding box center [592, 115] width 47 height 8
click at [146, 124] on body "Pregunta a Parrot AI Reportes Menú Configuración Personal Facturación Inventari…" at bounding box center [313, 135] width 627 height 271
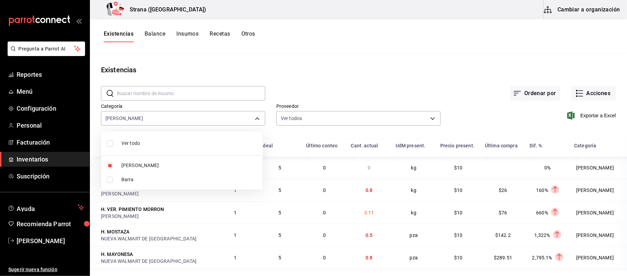
click at [585, 106] on div at bounding box center [313, 138] width 627 height 276
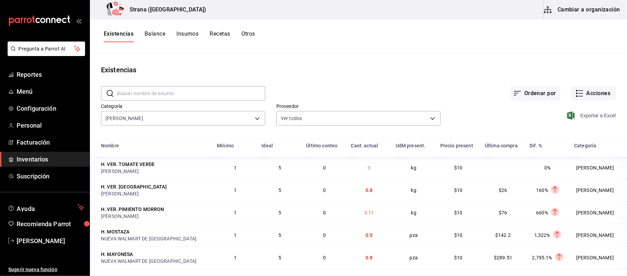
click at [583, 114] on span "Exportar a Excel" at bounding box center [592, 115] width 47 height 8
click at [599, 98] on button "Acciones" at bounding box center [594, 93] width 45 height 15
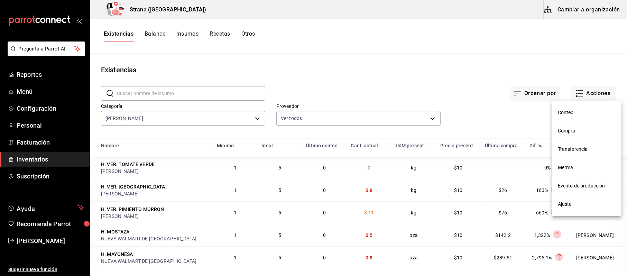
click at [573, 129] on span "Compra" at bounding box center [587, 130] width 58 height 7
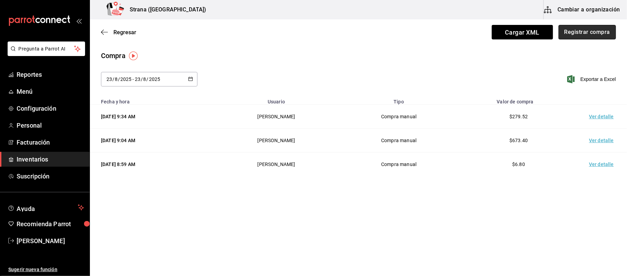
click at [586, 36] on button "Registrar compra" at bounding box center [587, 32] width 57 height 15
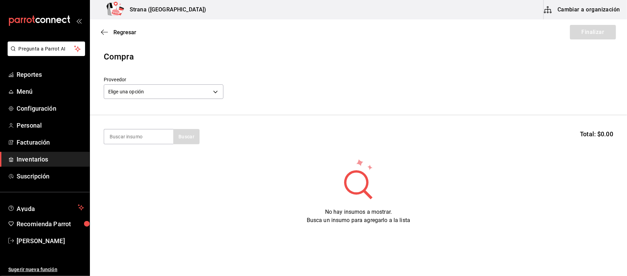
click at [113, 145] on section "Buscar Total: $0.00" at bounding box center [358, 136] width 537 height 43
click at [117, 139] on input at bounding box center [138, 136] width 69 height 15
type input "molida"
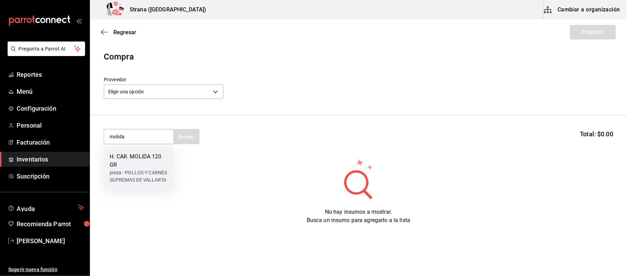
click at [123, 154] on div "H. CAR. MOLIDA 120 GR" at bounding box center [139, 161] width 58 height 17
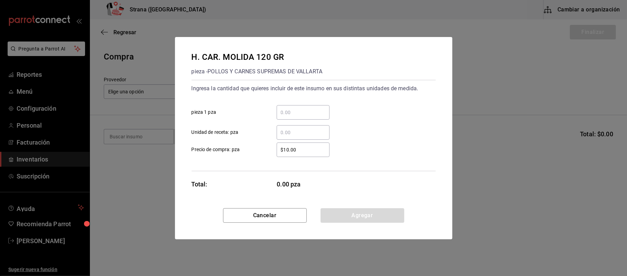
click at [301, 111] on input "​ pieza 1 pza" at bounding box center [303, 112] width 53 height 8
type input "2"
type input "$17.47"
click at [358, 219] on button "Agregar" at bounding box center [363, 215] width 84 height 15
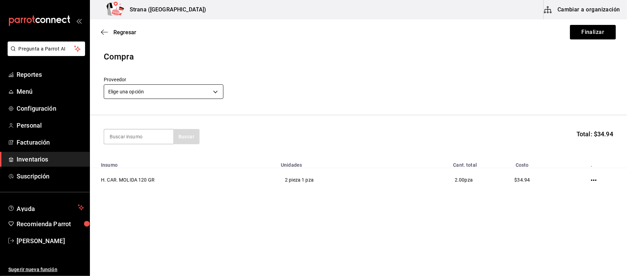
click at [172, 95] on body "Pregunta a Parrot AI Reportes Menú Configuración Personal Facturación Inventari…" at bounding box center [313, 118] width 627 height 237
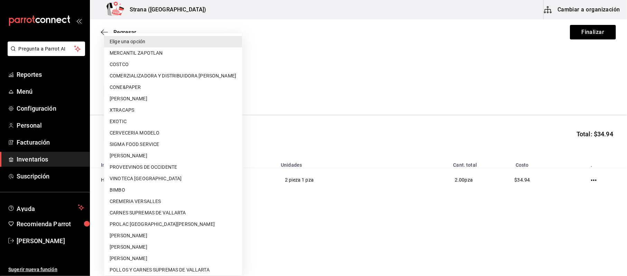
click at [146, 270] on li "POLLOS Y CARNES SUPREMAS DE VALLARTA" at bounding box center [173, 269] width 138 height 11
type input "04e45765-e004-44a6-bf92-5301eaac514c"
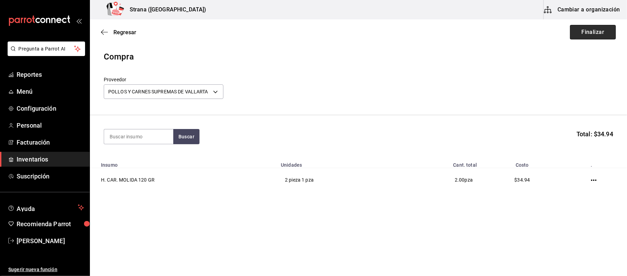
click at [594, 38] on button "Finalizar" at bounding box center [593, 32] width 46 height 15
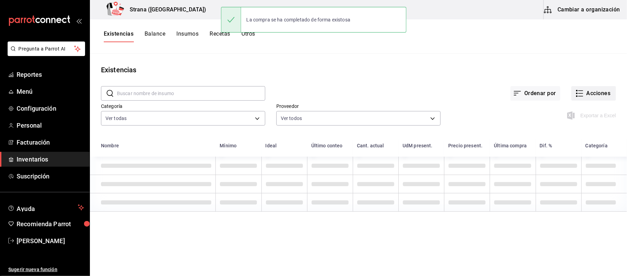
click at [604, 95] on button "Acciones" at bounding box center [594, 93] width 45 height 15
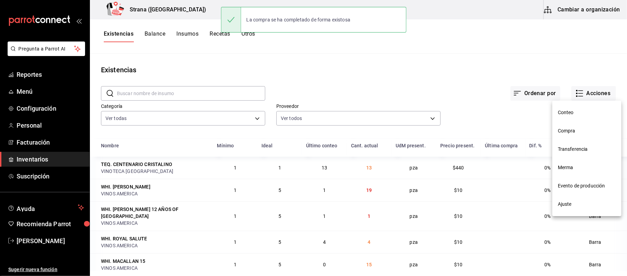
click at [572, 126] on li "Compra" at bounding box center [587, 131] width 69 height 18
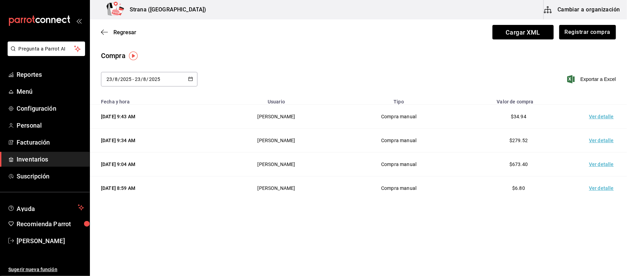
click at [600, 118] on td "Ver detalle" at bounding box center [603, 117] width 48 height 24
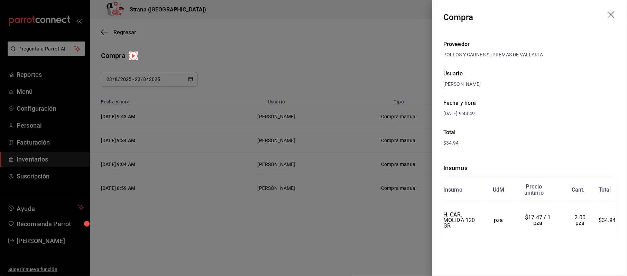
click at [346, 75] on div at bounding box center [313, 138] width 627 height 276
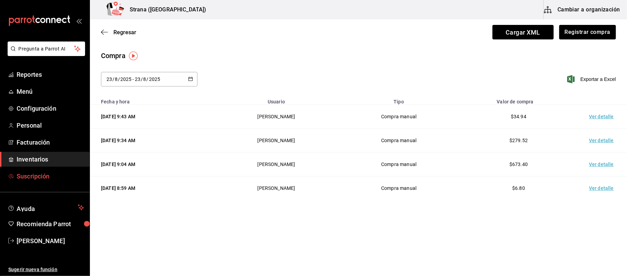
click at [33, 171] on link "Suscripción" at bounding box center [45, 176] width 90 height 15
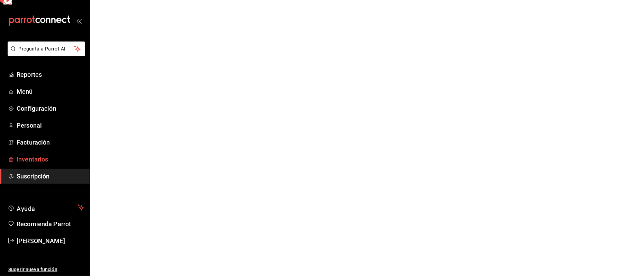
click at [37, 165] on link "Inventarios" at bounding box center [45, 159] width 90 height 15
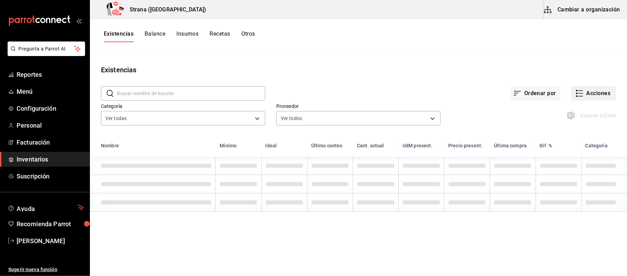
click at [604, 90] on button "Acciones" at bounding box center [594, 93] width 45 height 15
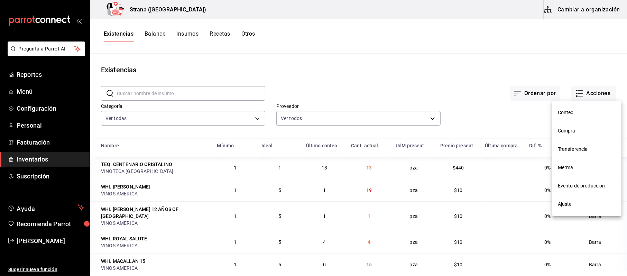
click at [222, 113] on div at bounding box center [313, 138] width 627 height 276
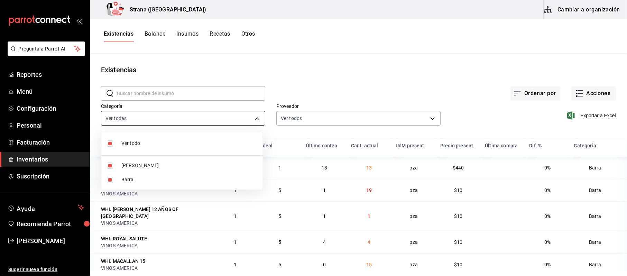
click at [179, 119] on body "Pregunta a Parrot AI Reportes Menú Configuración Personal Facturación Inventari…" at bounding box center [313, 135] width 627 height 271
drag, startPoint x: 137, startPoint y: 176, endPoint x: 497, endPoint y: 180, distance: 359.9
click at [137, 176] on span "Barra" at bounding box center [189, 179] width 136 height 7
type input "b11263f3-316c-490f-b5ca-428fcbb9defe"
checkbox input "false"
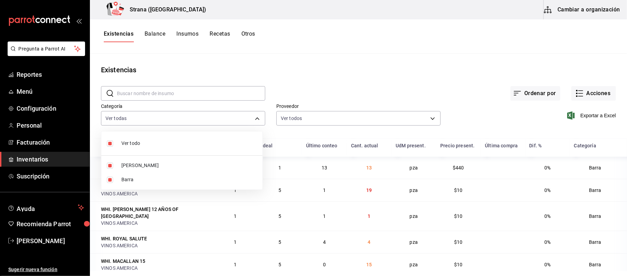
checkbox input "false"
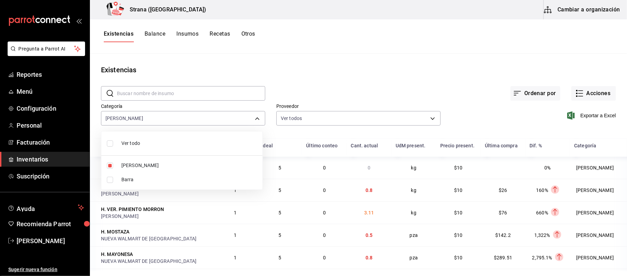
click at [579, 114] on div at bounding box center [313, 138] width 627 height 276
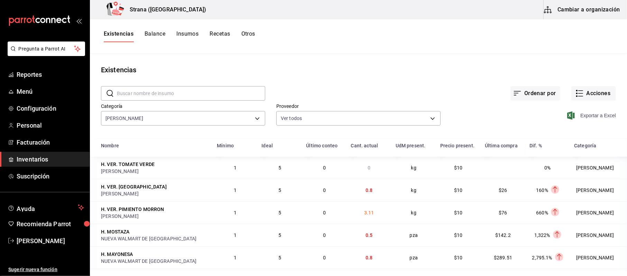
click at [574, 114] on span "Exportar a Excel" at bounding box center [592, 115] width 47 height 8
